Goal: Information Seeking & Learning: Check status

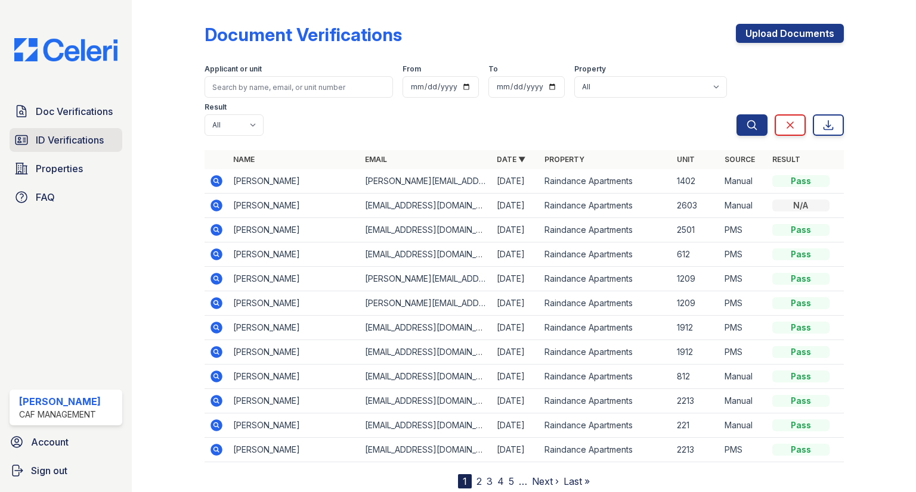
click at [67, 144] on span "ID Verifications" at bounding box center [70, 140] width 68 height 14
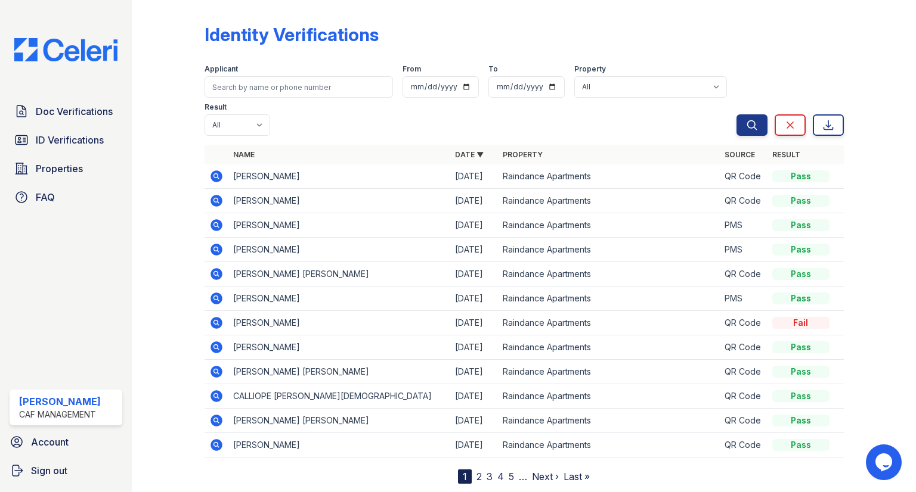
click at [471, 470] on nav "1 2 3 4 5 … Next › Last »" at bounding box center [524, 477] width 132 height 14
click at [485, 470] on nav "1 2 3 4 5 … Next › Last »" at bounding box center [524, 477] width 132 height 14
click at [487, 471] on link "3" at bounding box center [489, 477] width 6 height 12
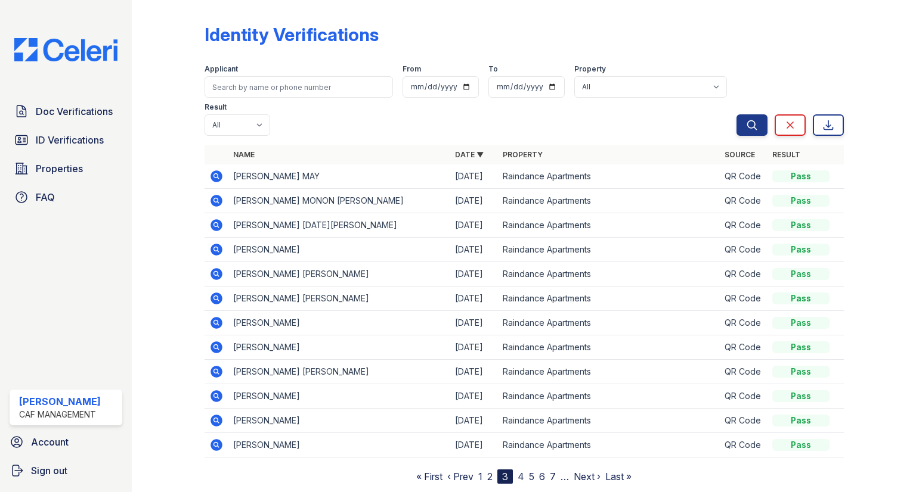
click at [522, 471] on link "4" at bounding box center [520, 477] width 7 height 12
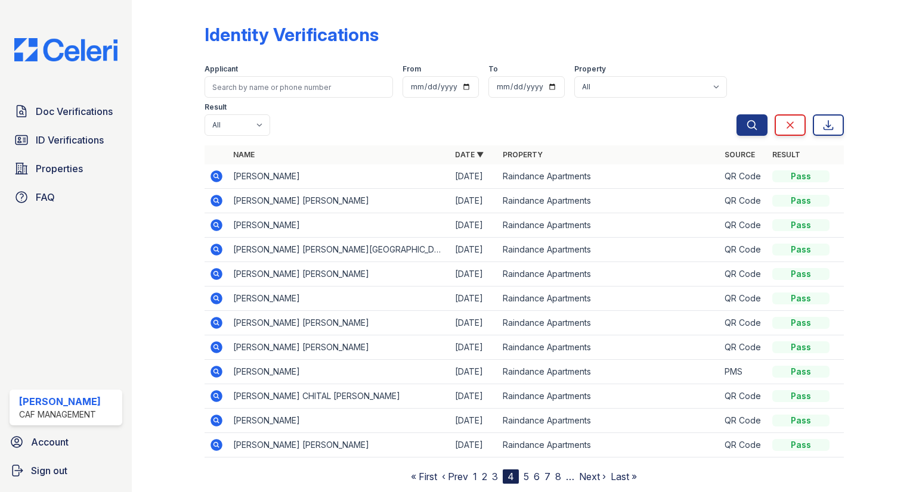
click at [524, 471] on link "5" at bounding box center [525, 477] width 5 height 12
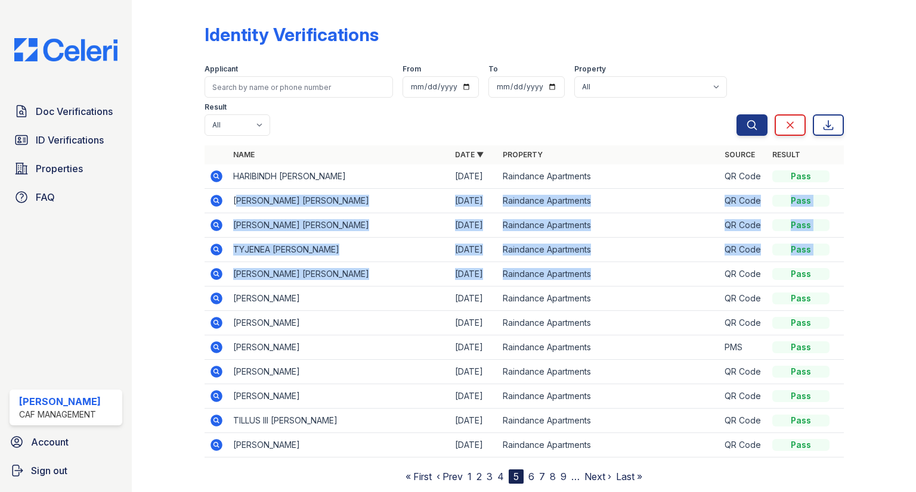
drag, startPoint x: 236, startPoint y: 164, endPoint x: 610, endPoint y: 238, distance: 381.7
click at [610, 238] on table "Name Date ▼ Property Source Result HARIBINDH DAMINENI 08/01/25 Raindance Apartm…" at bounding box center [523, 301] width 639 height 312
click at [319, 262] on td "CARLY MADISON WIEGEL" at bounding box center [339, 274] width 222 height 24
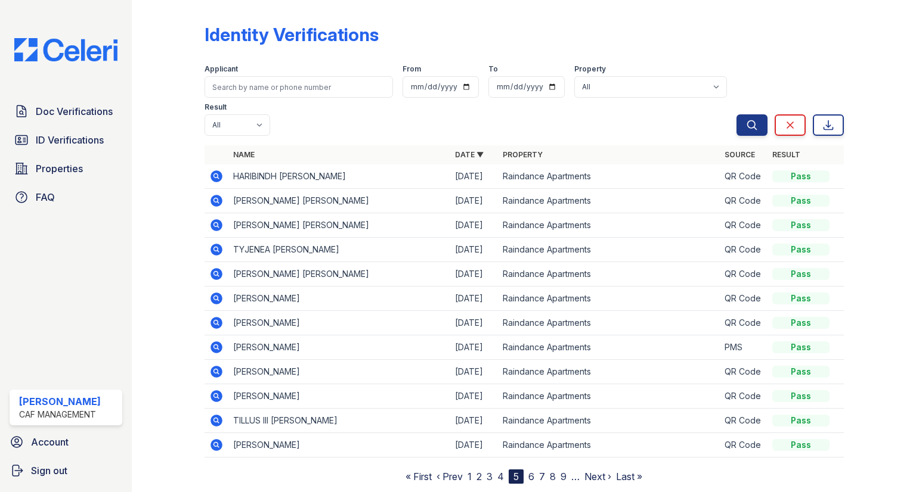
click at [221, 268] on icon at bounding box center [216, 274] width 12 height 12
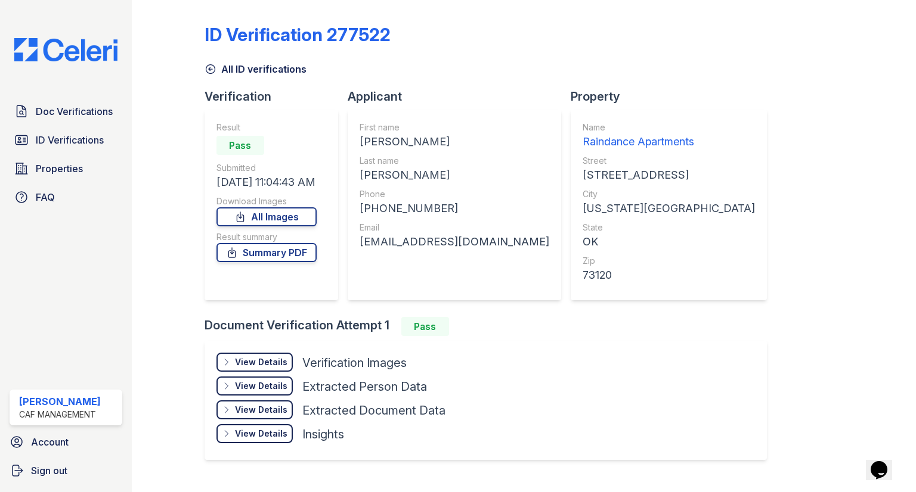
click at [277, 358] on div "View Details" at bounding box center [261, 362] width 52 height 12
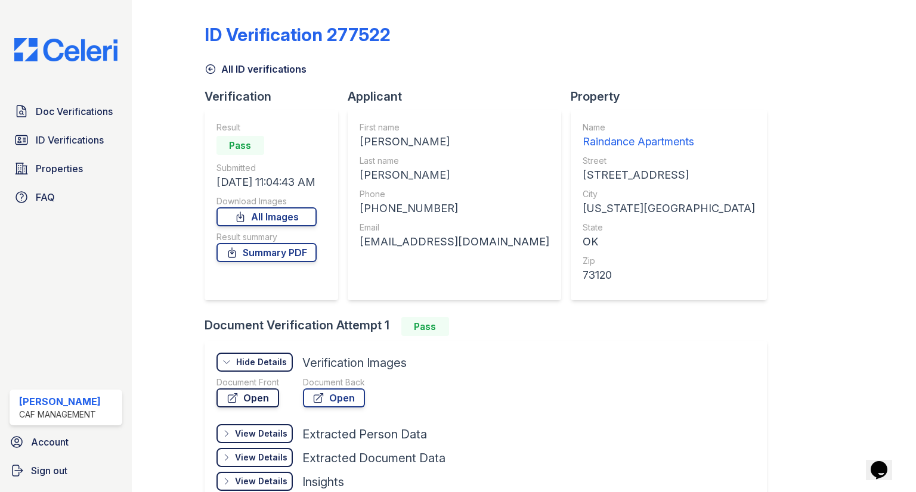
click at [269, 395] on link "Open" at bounding box center [247, 398] width 63 height 19
click at [86, 151] on link "ID Verifications" at bounding box center [66, 140] width 113 height 24
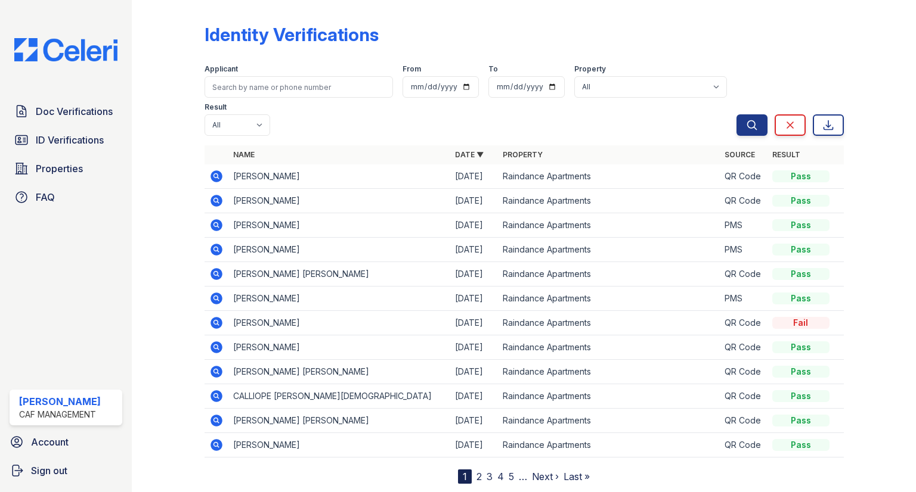
click at [505, 470] on nav "1 2 3 4 5 … Next › Last »" at bounding box center [524, 477] width 132 height 14
click at [509, 471] on link "5" at bounding box center [510, 477] width 5 height 12
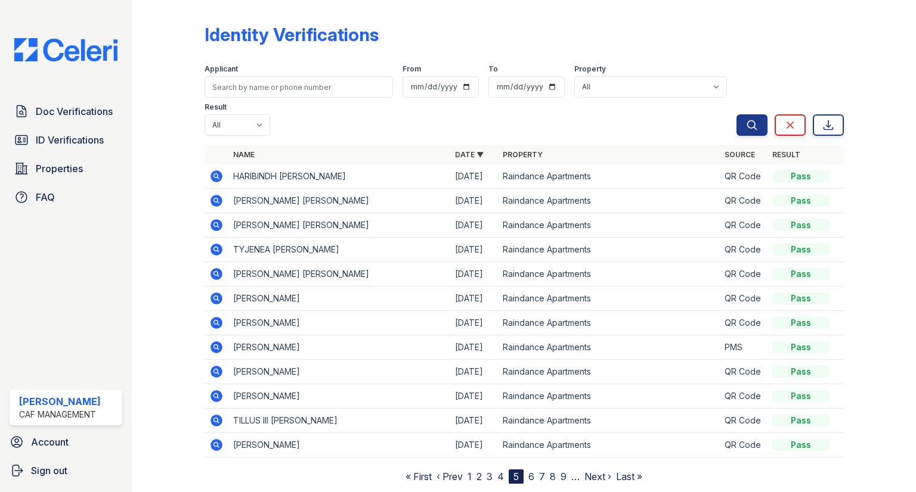
click at [236, 262] on td "[PERSON_NAME] [PERSON_NAME]" at bounding box center [339, 274] width 222 height 24
click at [266, 238] on td "TYJENEA [PERSON_NAME]" at bounding box center [339, 250] width 222 height 24
click at [218, 244] on icon at bounding box center [216, 250] width 12 height 12
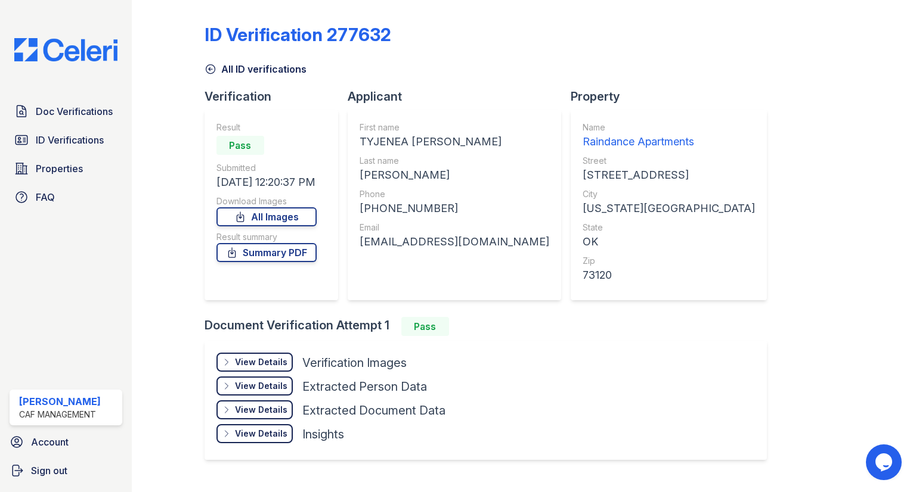
click at [284, 365] on div "View Details" at bounding box center [261, 362] width 52 height 12
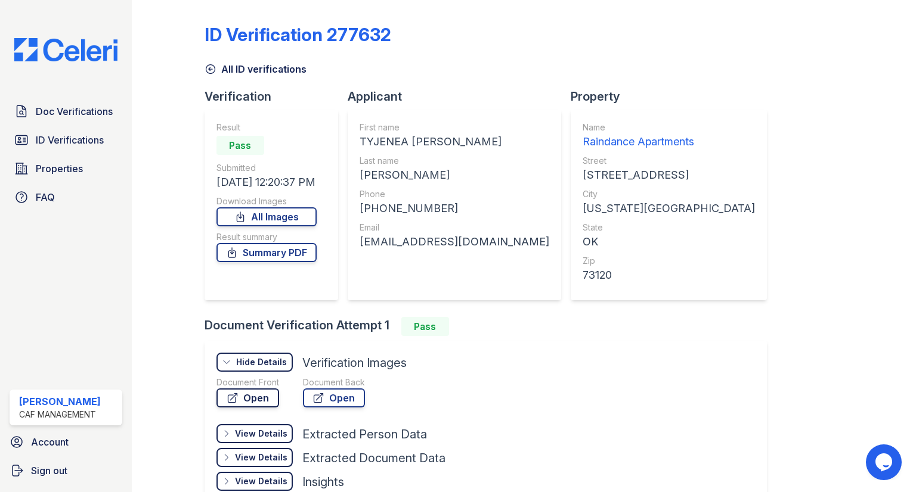
click at [255, 398] on link "Open" at bounding box center [247, 398] width 63 height 19
click at [61, 134] on span "ID Verifications" at bounding box center [70, 140] width 68 height 14
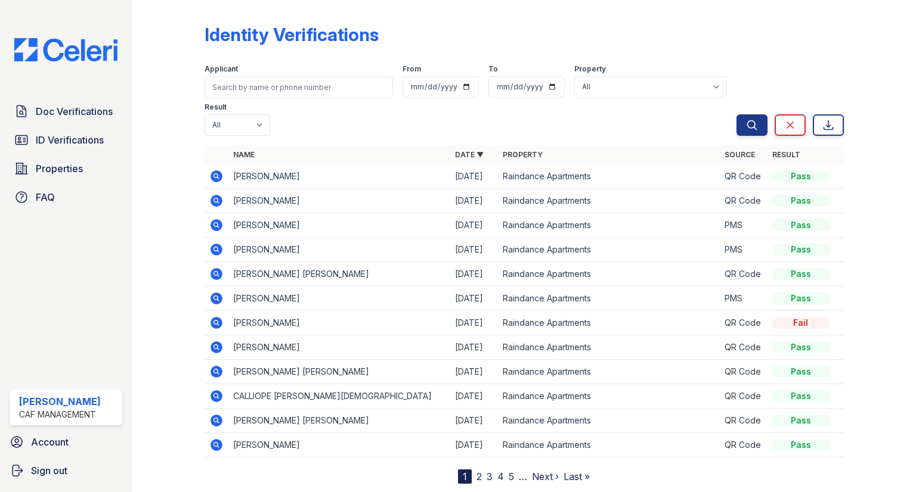
click at [510, 471] on link "5" at bounding box center [510, 477] width 5 height 12
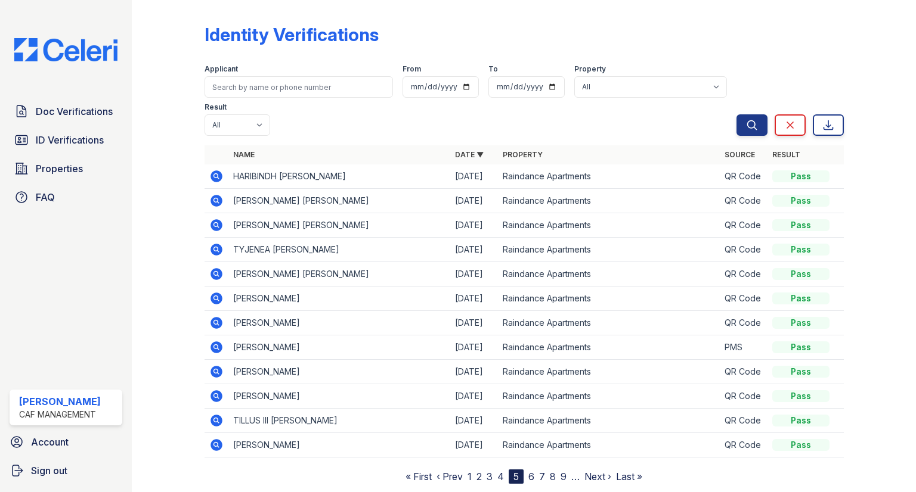
click at [213, 218] on icon at bounding box center [216, 225] width 14 height 14
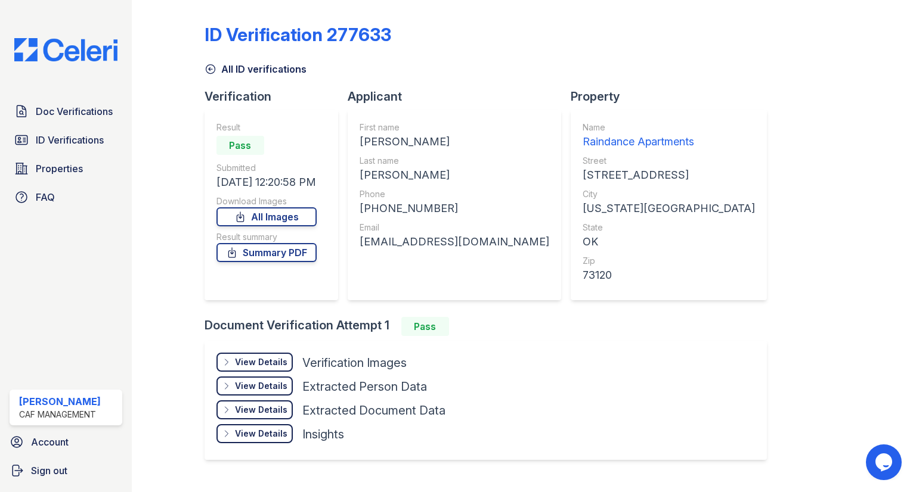
click at [280, 356] on div "View Details" at bounding box center [261, 362] width 52 height 12
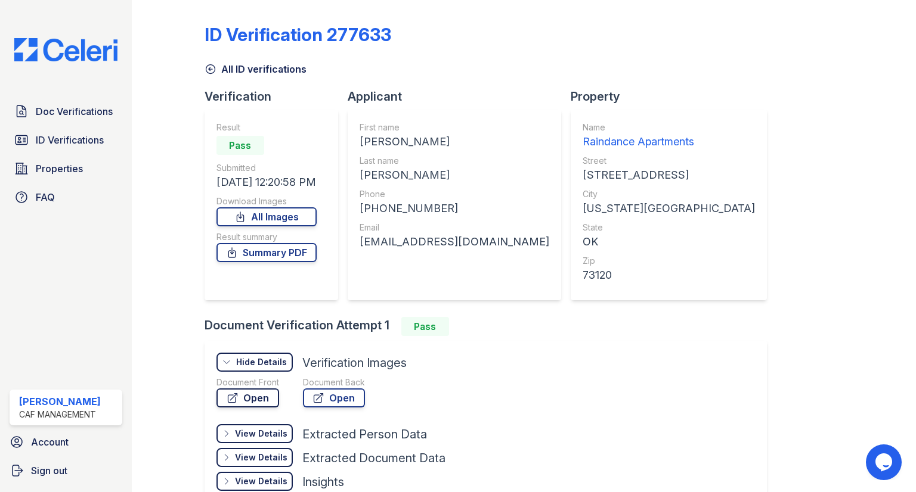
click at [272, 405] on link "Open" at bounding box center [247, 398] width 63 height 19
click at [69, 147] on span "ID Verifications" at bounding box center [70, 140] width 68 height 14
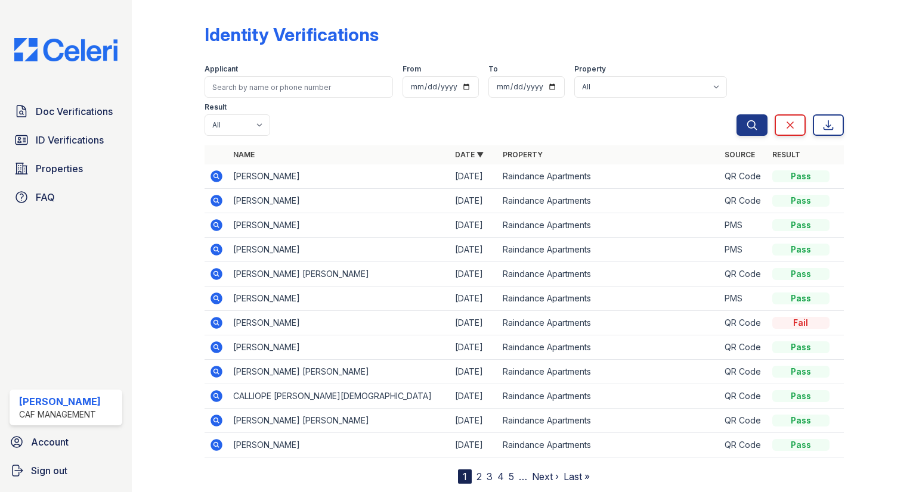
click at [510, 471] on link "5" at bounding box center [510, 477] width 5 height 12
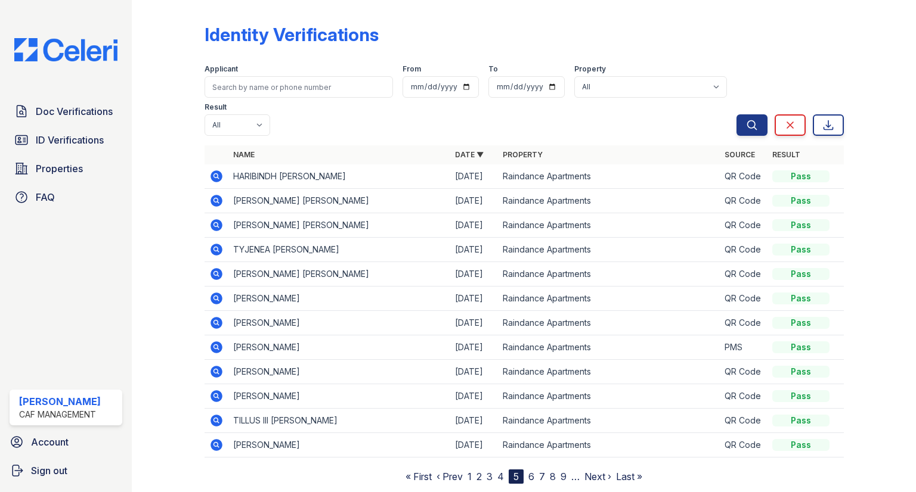
click at [215, 195] on icon at bounding box center [216, 201] width 12 height 12
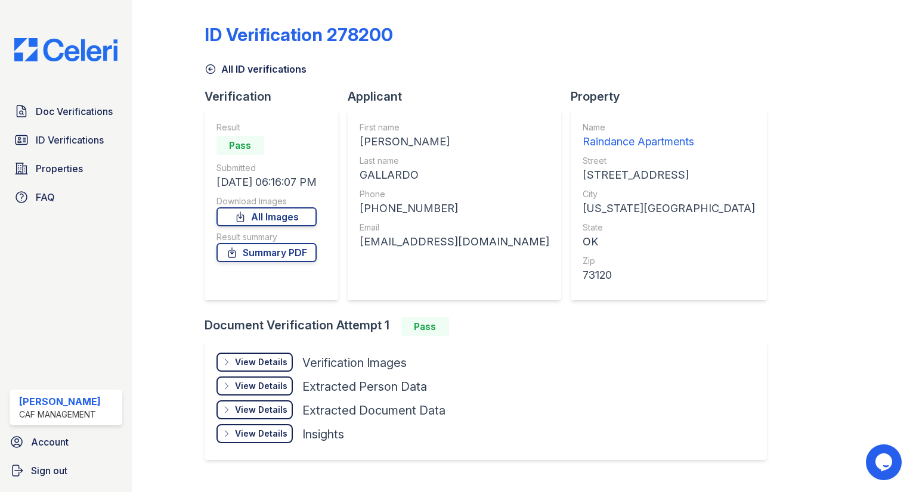
click at [274, 377] on div "View Details Details" at bounding box center [254, 386] width 76 height 19
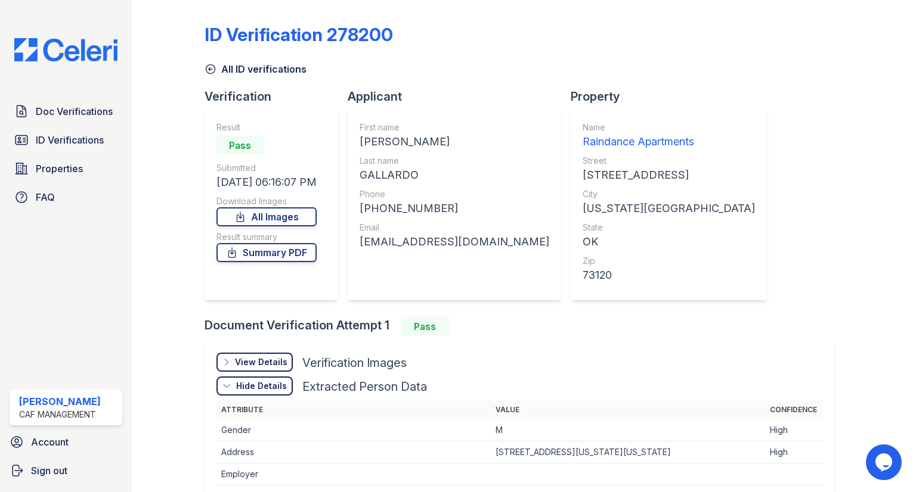
click at [284, 362] on div "View Details" at bounding box center [261, 362] width 52 height 12
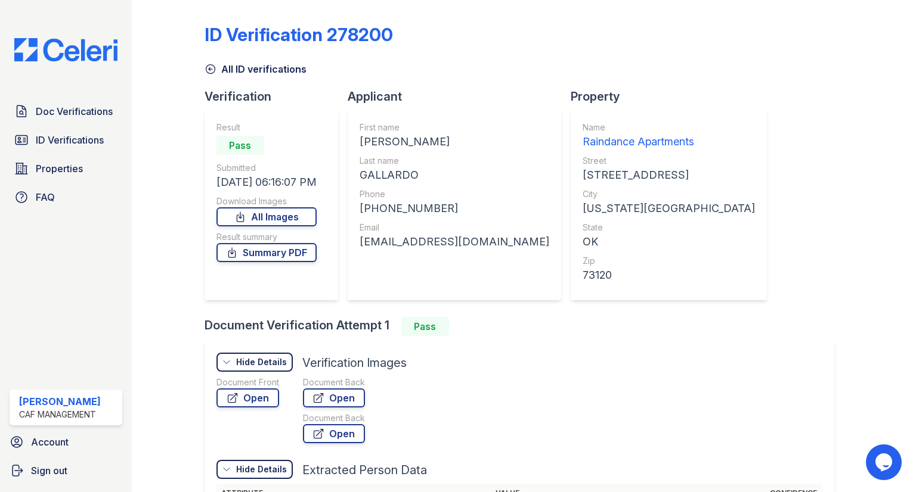
click at [274, 381] on div "Document Front" at bounding box center [247, 383] width 63 height 12
click at [267, 390] on link "Open" at bounding box center [247, 398] width 63 height 19
click at [55, 141] on span "ID Verifications" at bounding box center [70, 140] width 68 height 14
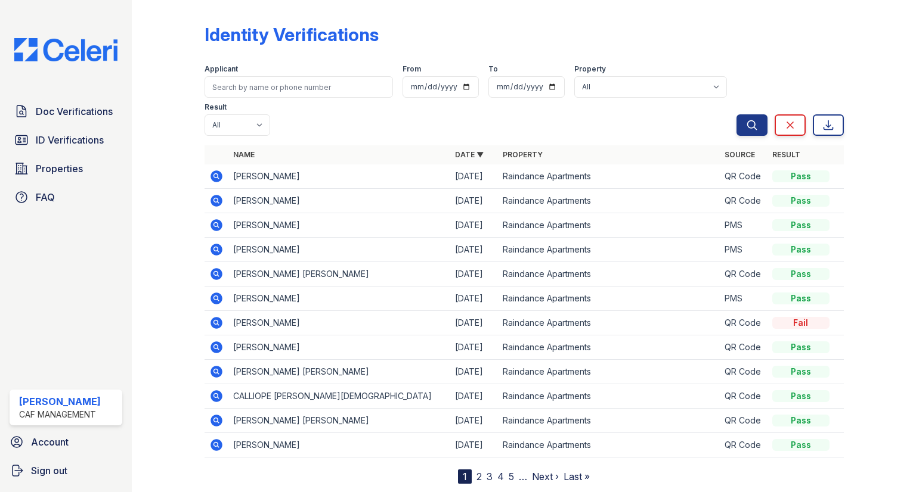
click at [514, 470] on nav "1 2 3 4 5 … Next › Last »" at bounding box center [524, 477] width 132 height 14
click at [513, 471] on link "5" at bounding box center [510, 477] width 5 height 12
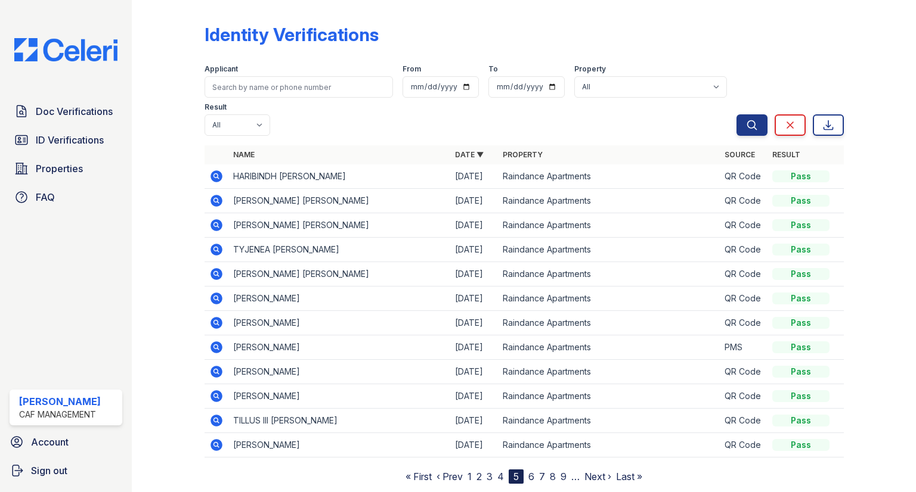
click at [217, 170] on icon at bounding box center [216, 176] width 12 height 12
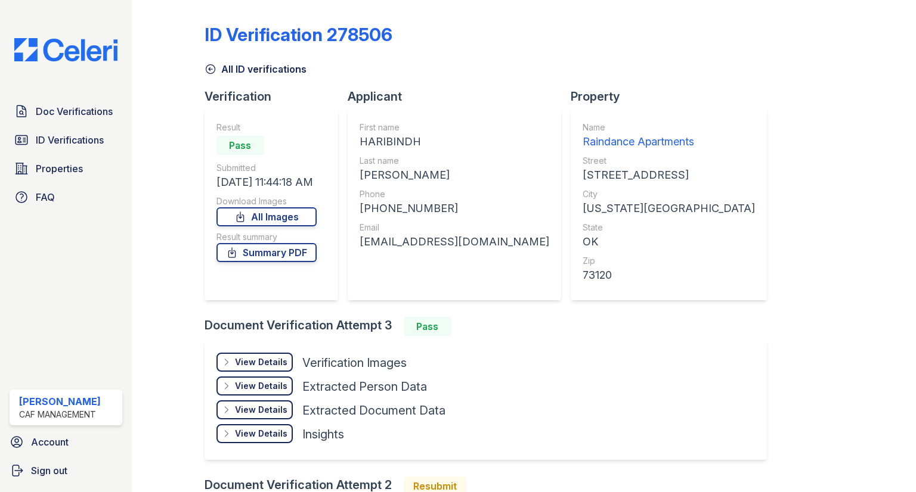
click at [243, 355] on div "View Details Details" at bounding box center [254, 362] width 76 height 19
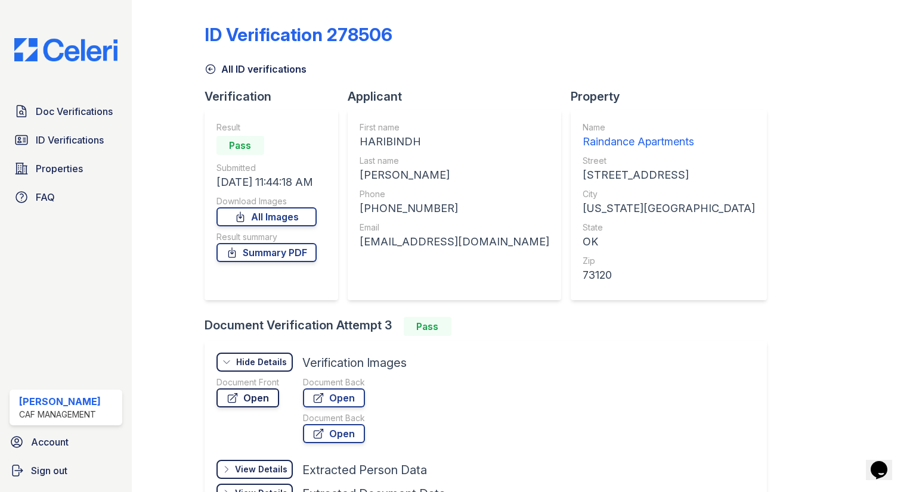
click at [251, 389] on link "Open" at bounding box center [247, 398] width 63 height 19
click at [104, 144] on span "ID Verifications" at bounding box center [70, 140] width 68 height 14
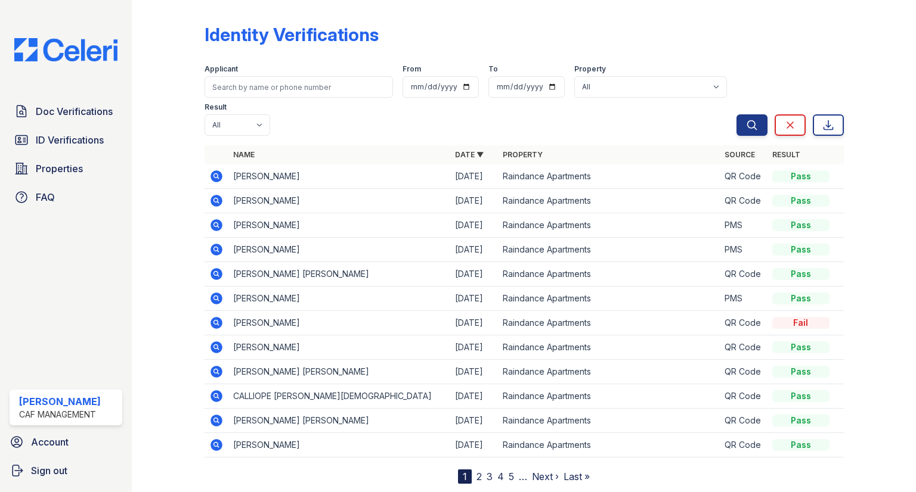
click at [512, 471] on link "5" at bounding box center [510, 477] width 5 height 12
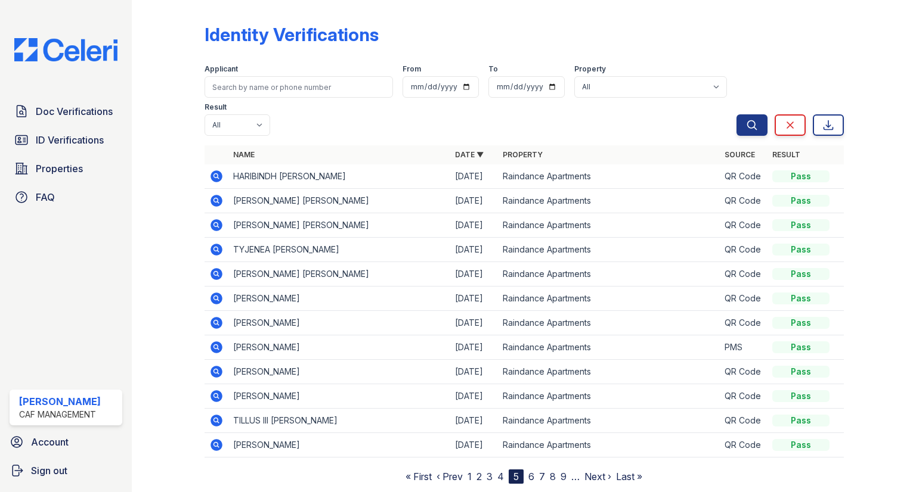
click at [219, 268] on icon at bounding box center [216, 274] width 12 height 12
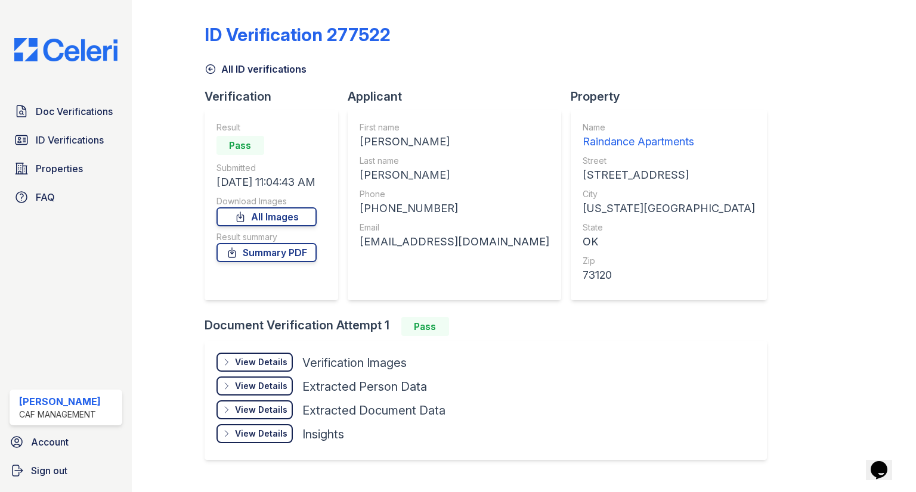
click at [231, 365] on icon at bounding box center [227, 363] width 10 height 10
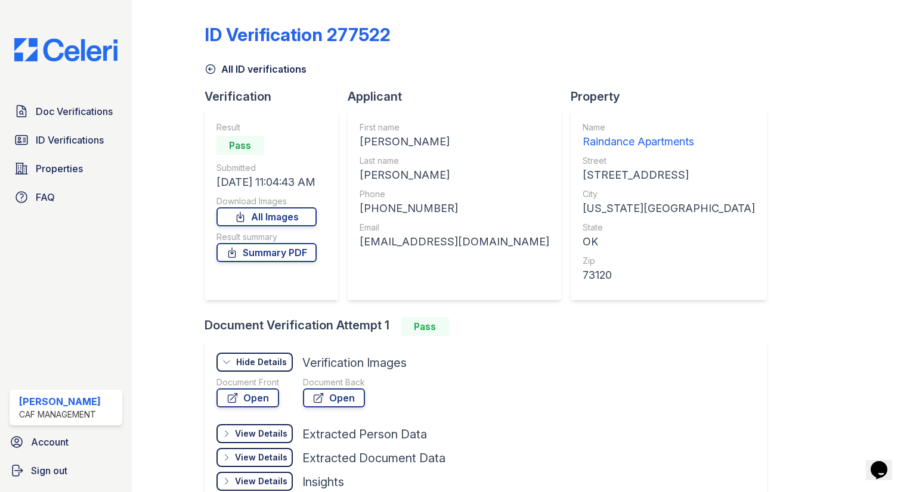
click at [268, 416] on div at bounding box center [330, 419] width 229 height 12
click at [267, 395] on link "Open" at bounding box center [247, 398] width 63 height 19
click at [114, 140] on link "ID Verifications" at bounding box center [66, 140] width 113 height 24
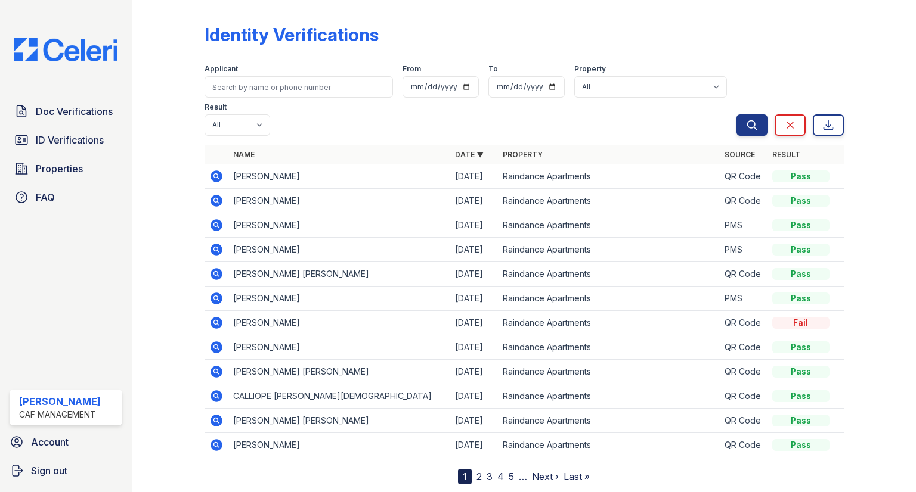
click at [511, 471] on link "5" at bounding box center [510, 477] width 5 height 12
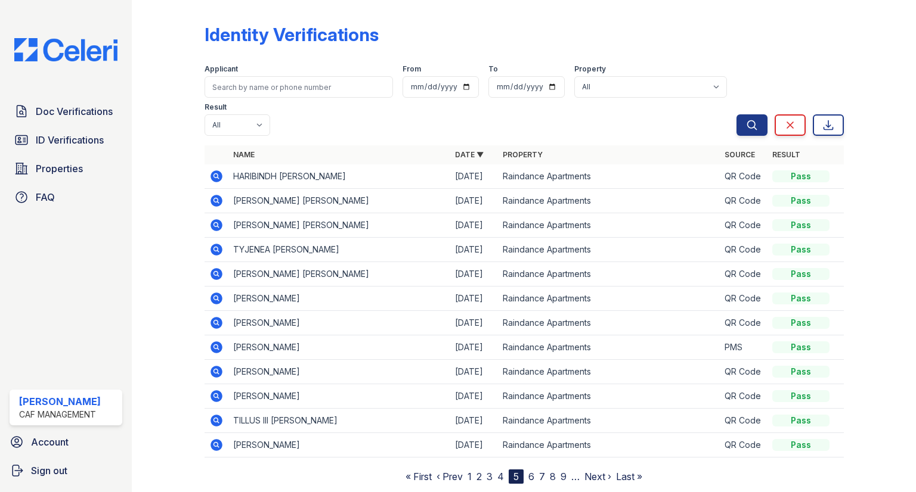
click at [214, 244] on icon at bounding box center [216, 250] width 12 height 12
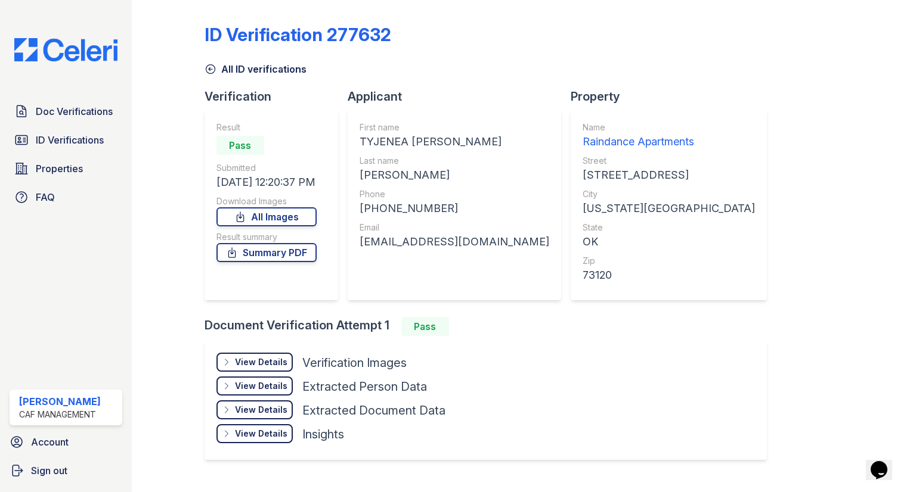
click at [230, 373] on div "View Details Details Hide Details Details Verification Images" at bounding box center [330, 365] width 229 height 24
click at [237, 365] on div "View Details" at bounding box center [261, 362] width 52 height 12
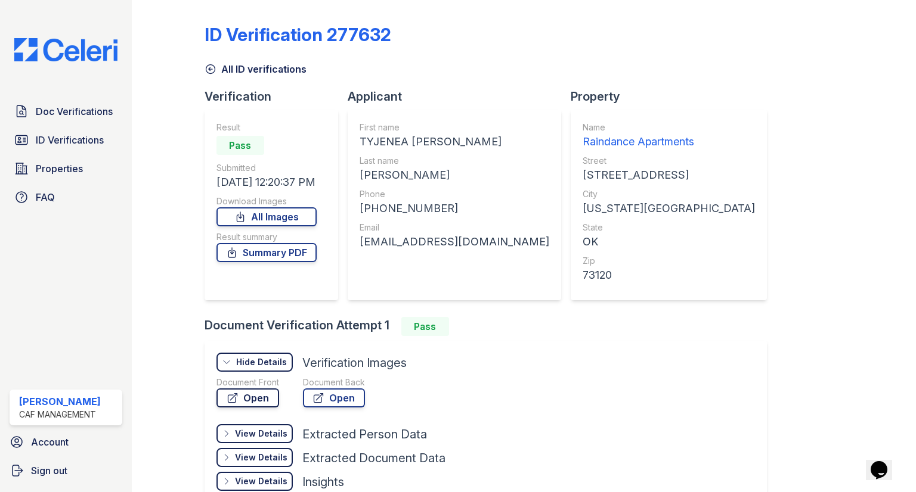
click at [255, 392] on link "Open" at bounding box center [247, 398] width 63 height 19
click at [54, 134] on span "ID Verifications" at bounding box center [70, 140] width 68 height 14
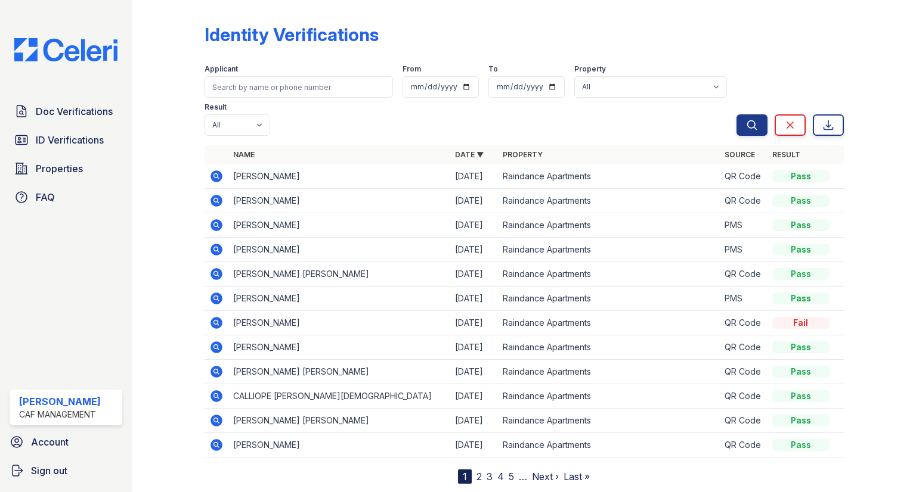
click at [493, 470] on nav "1 2 3 4 5 … Next › Last »" at bounding box center [524, 477] width 132 height 14
click at [502, 471] on link "4" at bounding box center [500, 477] width 7 height 12
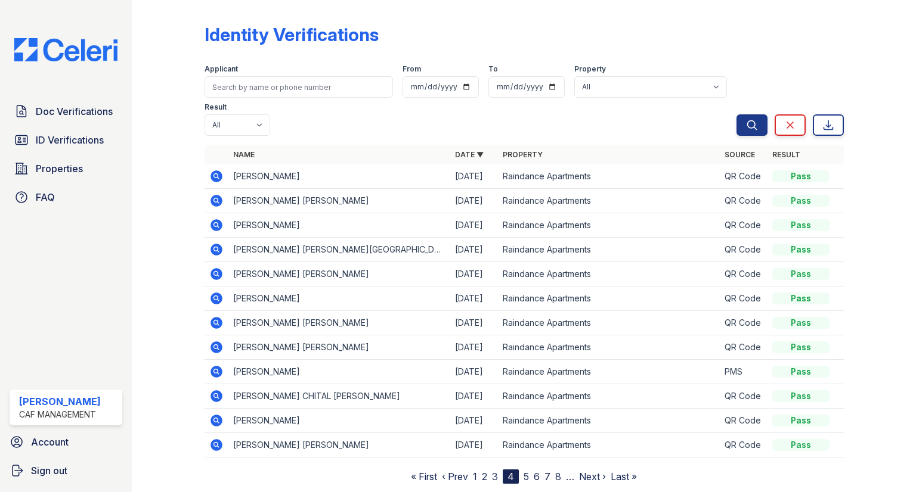
click at [528, 471] on link "5" at bounding box center [525, 477] width 5 height 12
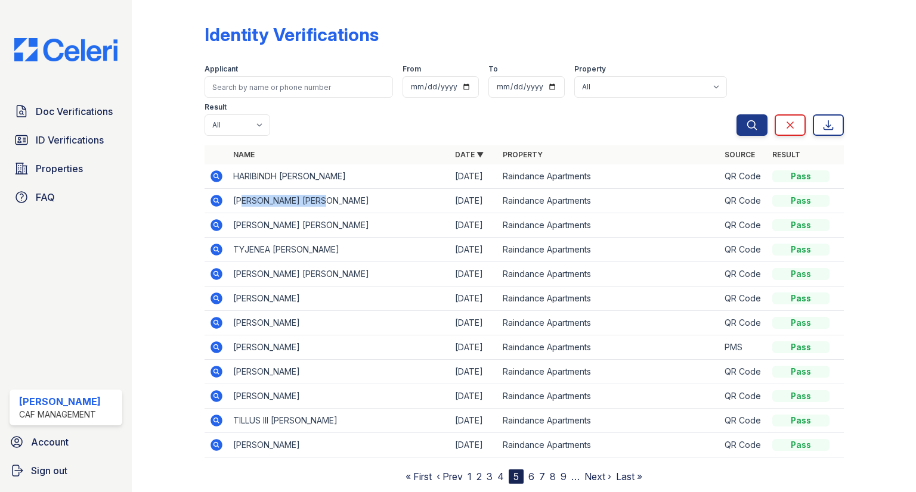
drag, startPoint x: 244, startPoint y: 162, endPoint x: 394, endPoint y: 160, distance: 150.2
click at [394, 189] on td "ANGEL DALY GALLARDO" at bounding box center [339, 201] width 222 height 24
click at [184, 181] on div at bounding box center [177, 244] width 53 height 479
click at [210, 218] on icon at bounding box center [216, 225] width 14 height 14
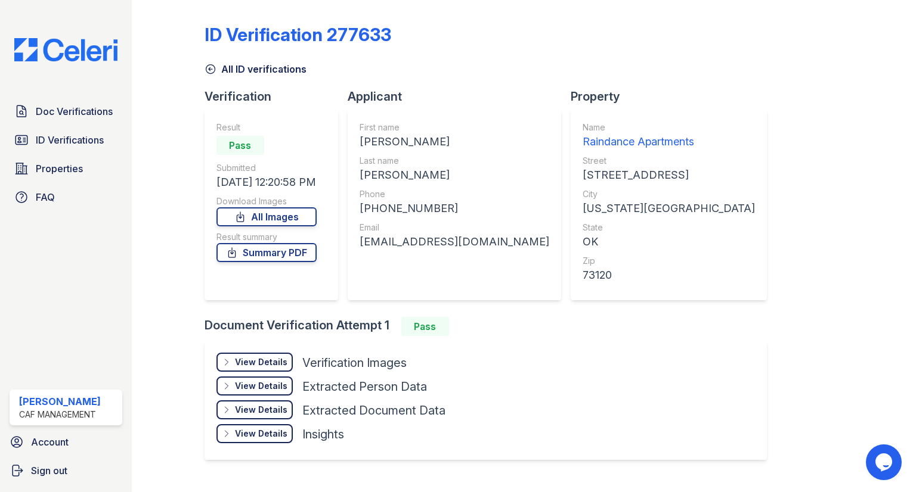
click at [395, 207] on div "[PHONE_NUMBER]" at bounding box center [454, 208] width 190 height 17
copy div "15725727561"
click at [392, 248] on div "[EMAIL_ADDRESS][DOMAIN_NAME]" at bounding box center [454, 242] width 190 height 17
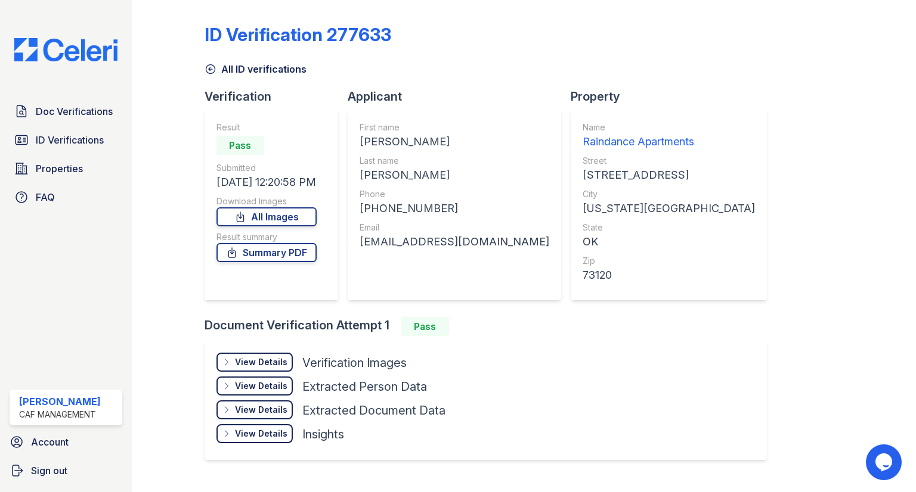
click at [499, 342] on div "View Details Details Hide Details Details Verification Images Document Front Op…" at bounding box center [485, 400] width 562 height 119
